Goal: Task Accomplishment & Management: Use online tool/utility

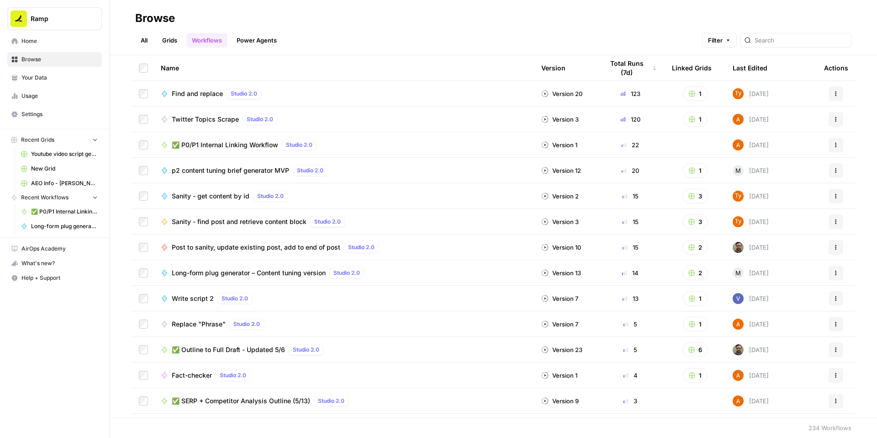
click at [278, 149] on span "✅ P0/P1 Internal Linking Workflow" at bounding box center [225, 144] width 106 height 9
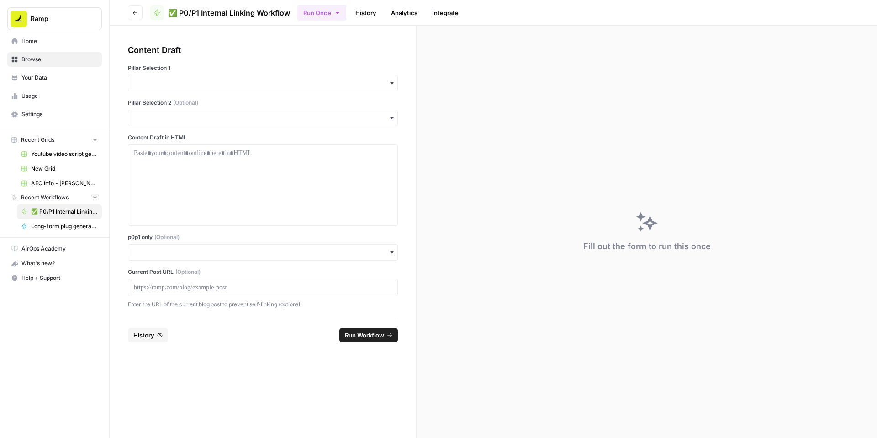
click at [204, 296] on div at bounding box center [263, 287] width 270 height 17
click at [202, 292] on p at bounding box center [263, 287] width 258 height 9
click at [211, 257] on input "p0p1 only (Optional)" at bounding box center [263, 252] width 258 height 9
click at [188, 344] on div "Yes" at bounding box center [284, 341] width 249 height 17
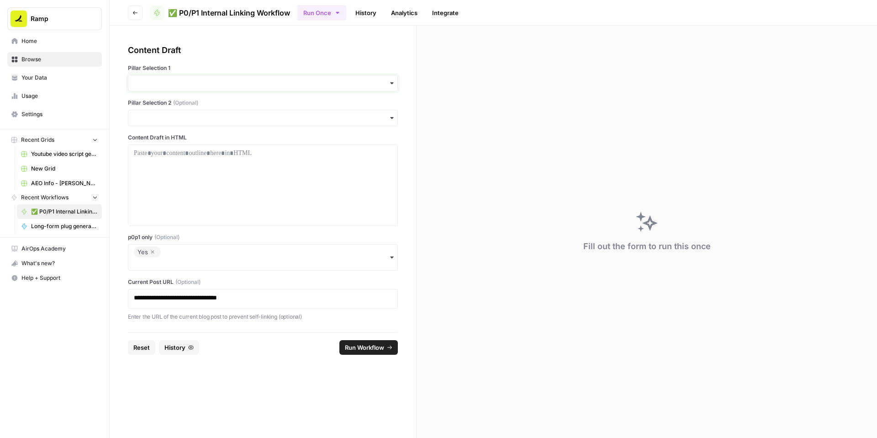
click at [178, 88] on input "Pillar Selection 1" at bounding box center [263, 83] width 258 height 9
click at [188, 134] on div "Accounts Payable" at bounding box center [284, 130] width 249 height 17
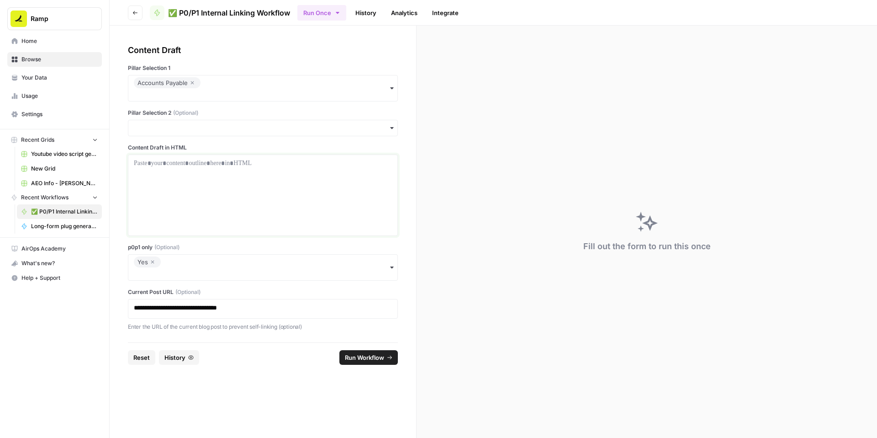
click at [196, 210] on div at bounding box center [263, 195] width 258 height 73
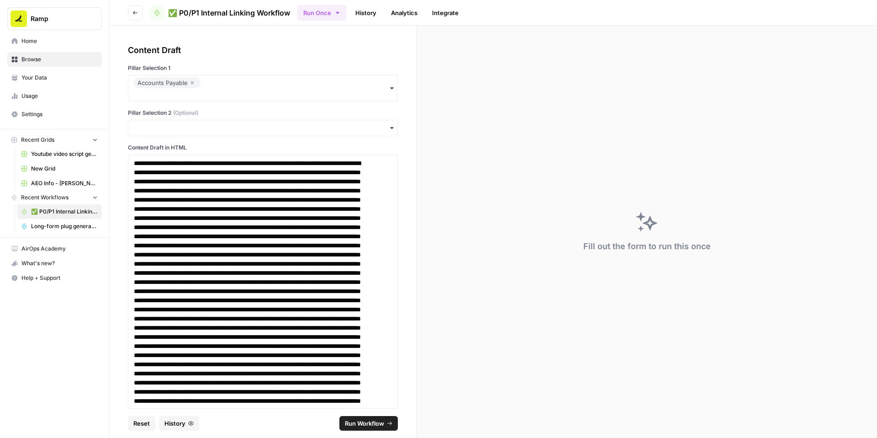
click at [369, 421] on span "Run Workflow" at bounding box center [364, 422] width 39 height 9
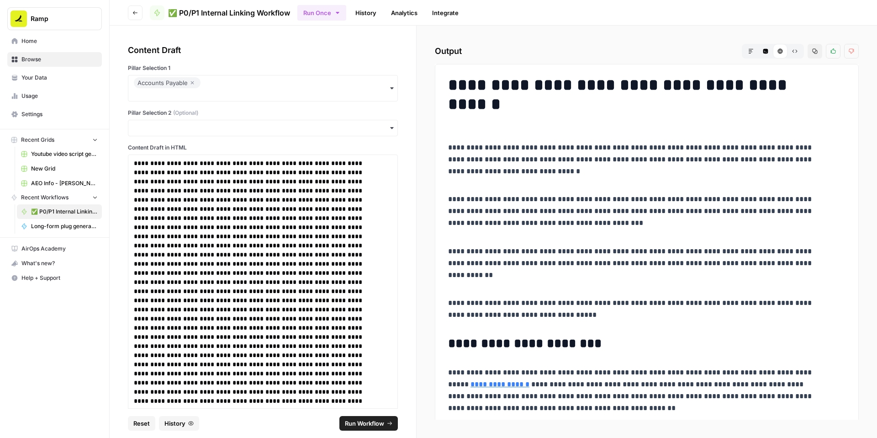
click at [813, 54] on icon "button" at bounding box center [815, 51] width 5 height 5
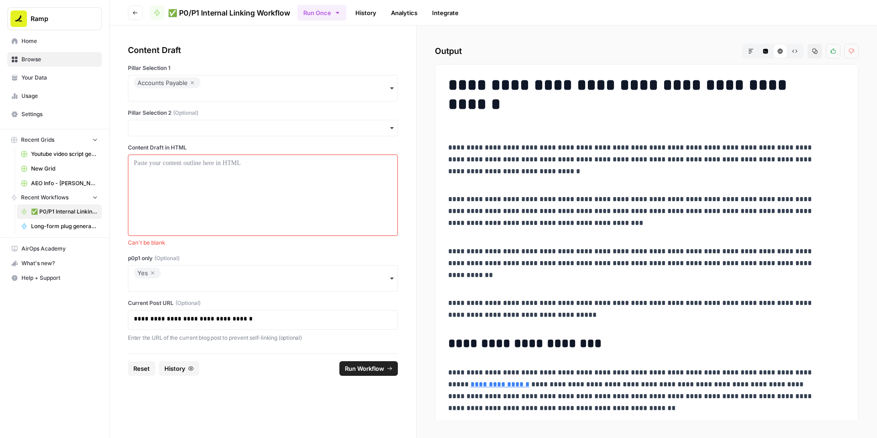
click at [155, 278] on icon "button" at bounding box center [152, 272] width 5 height 11
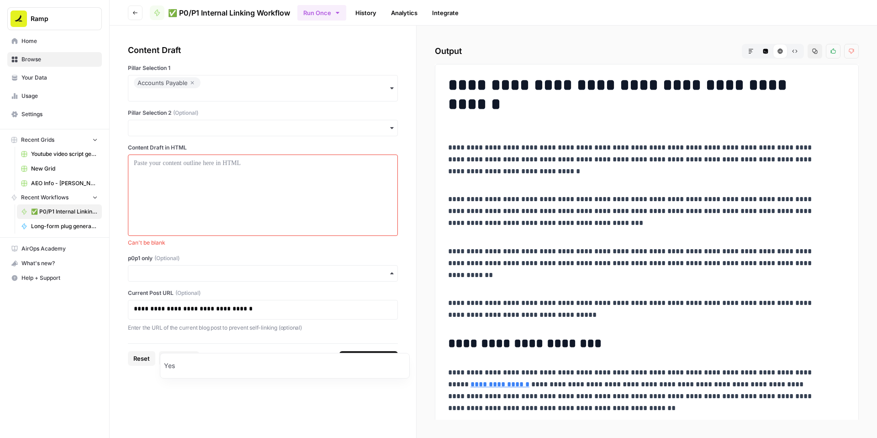
click at [240, 281] on div "p0p1 only (Optional)" at bounding box center [263, 267] width 270 height 27
click at [243, 281] on div "button" at bounding box center [263, 273] width 270 height 16
click at [257, 232] on div at bounding box center [263, 195] width 258 height 73
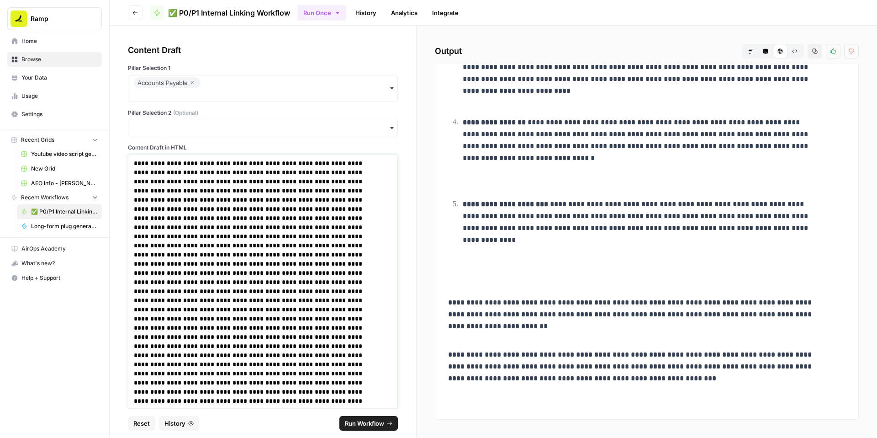
scroll to position [6544, 0]
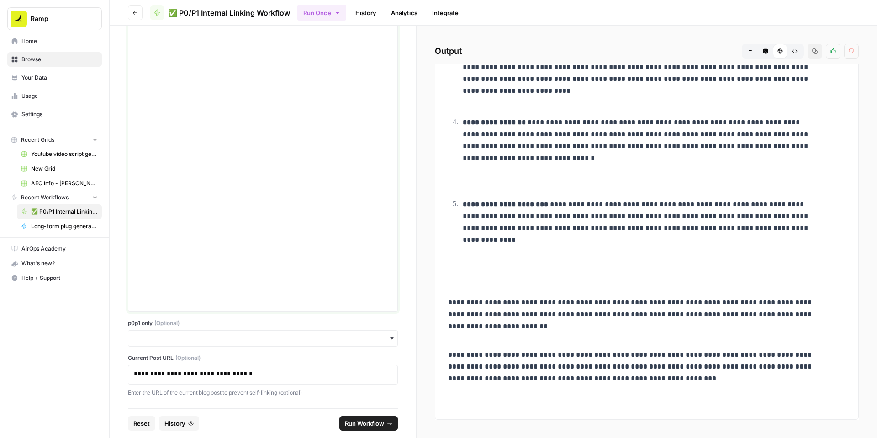
scroll to position [5638, 0]
click at [369, 418] on span "Run Workflow" at bounding box center [364, 422] width 39 height 9
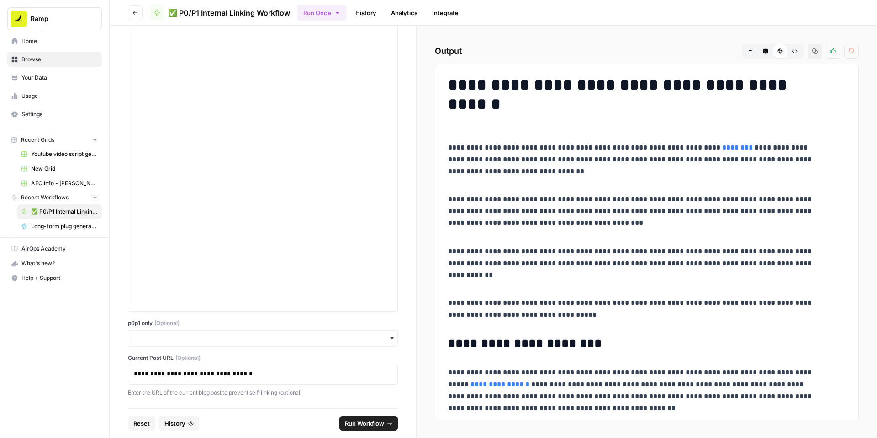
click at [808, 58] on button "Copy" at bounding box center [815, 51] width 15 height 15
